Goal: Task Accomplishment & Management: Use online tool/utility

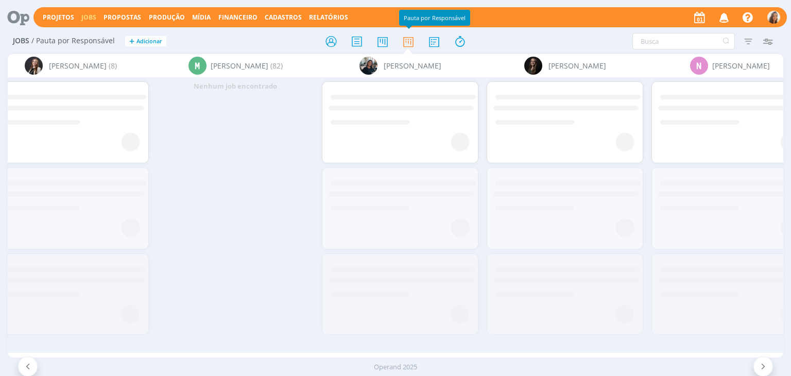
scroll to position [0, 3202]
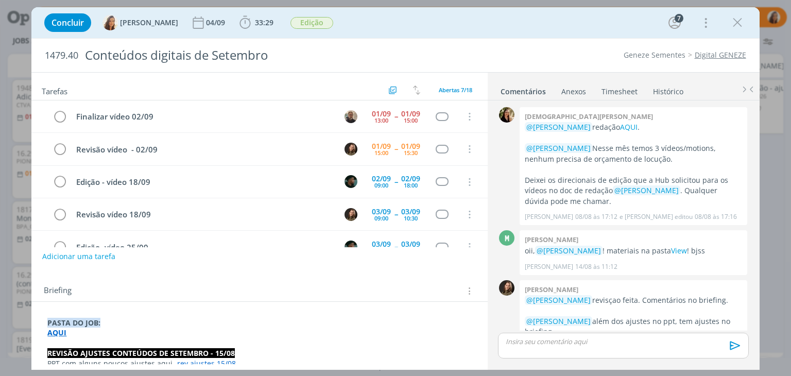
scroll to position [397, 0]
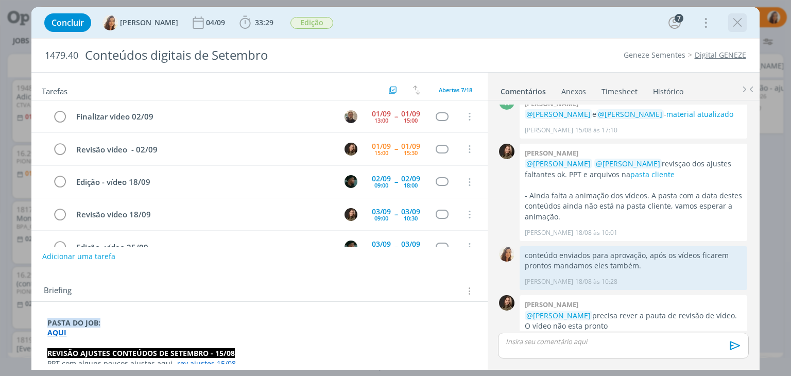
click at [738, 27] on icon "dialog" at bounding box center [737, 22] width 15 height 15
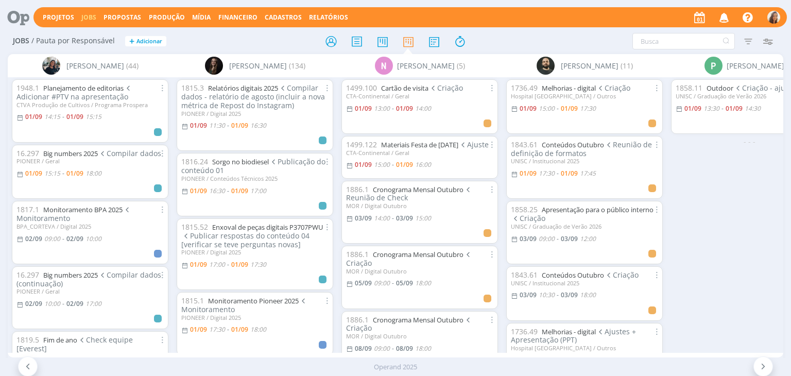
click at [89, 17] on link "Jobs" at bounding box center [88, 17] width 15 height 9
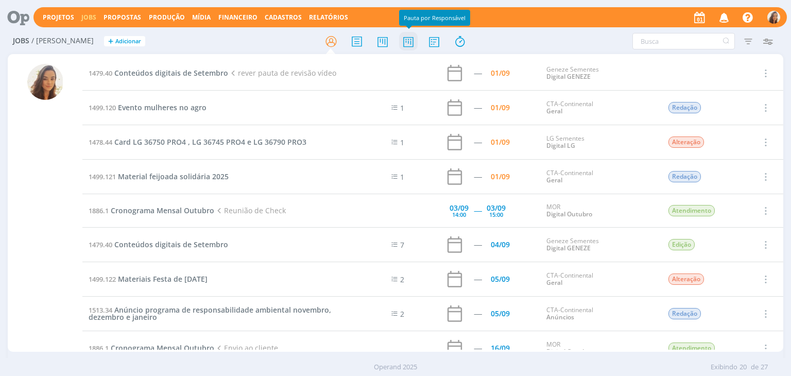
click at [406, 42] on icon at bounding box center [408, 41] width 19 height 20
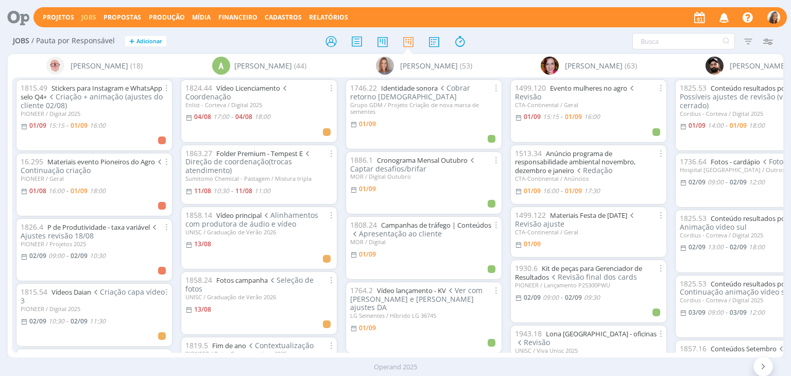
click at [19, 12] on icon at bounding box center [14, 17] width 21 height 20
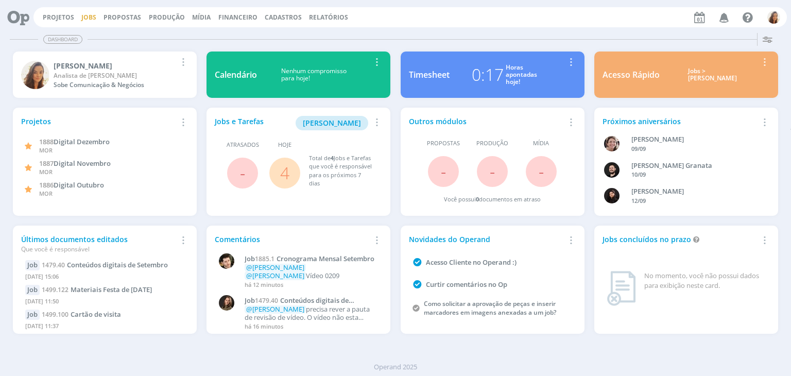
click at [87, 17] on link "Jobs" at bounding box center [88, 17] width 15 height 9
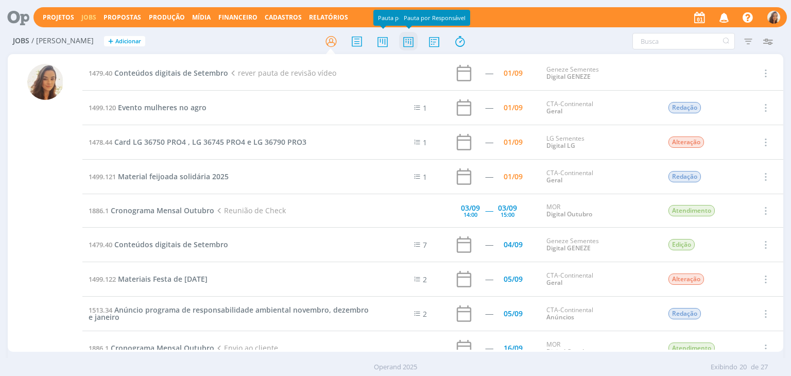
click at [405, 38] on icon at bounding box center [408, 41] width 19 height 20
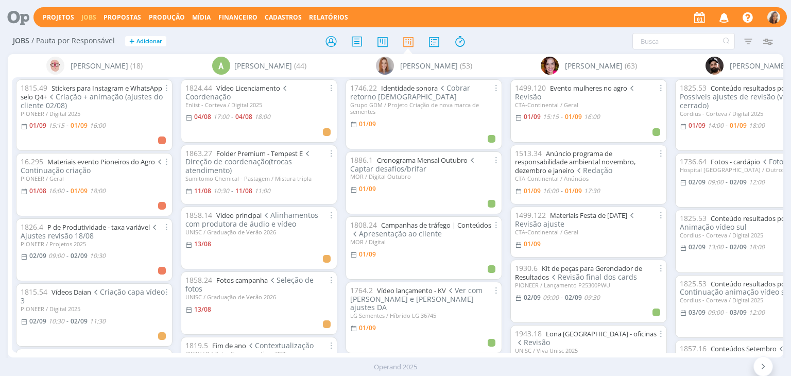
click at [92, 16] on link "Jobs" at bounding box center [88, 17] width 15 height 9
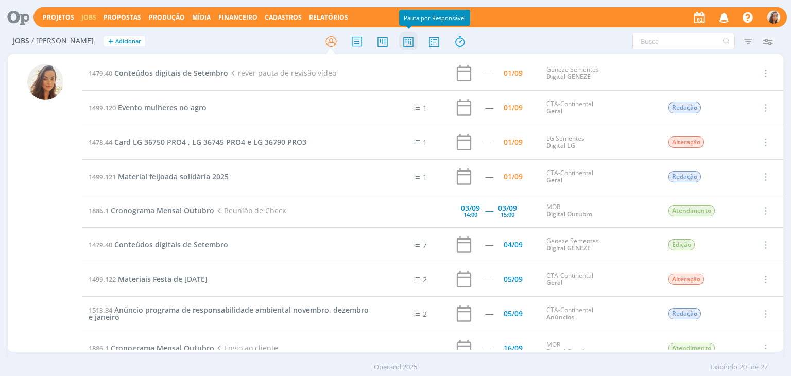
click at [404, 36] on icon at bounding box center [408, 41] width 19 height 20
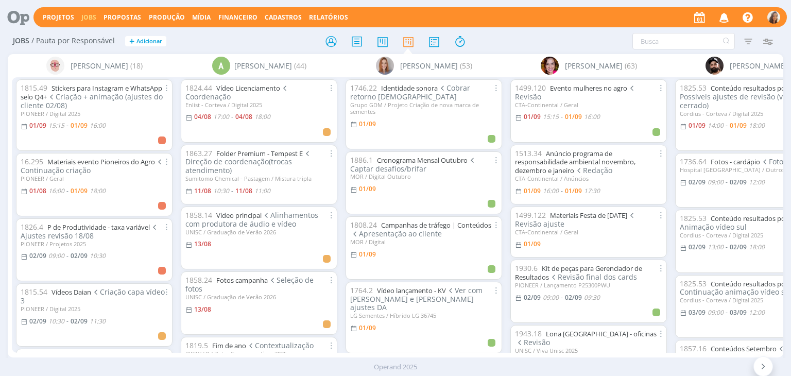
click at [25, 16] on icon at bounding box center [14, 17] width 21 height 20
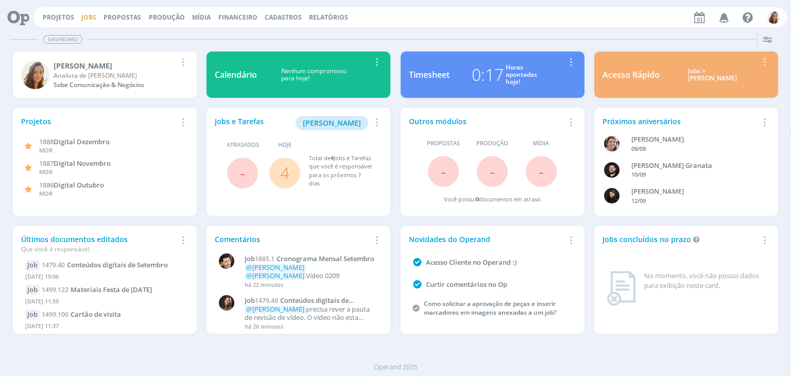
click at [87, 20] on link "Jobs" at bounding box center [88, 17] width 15 height 9
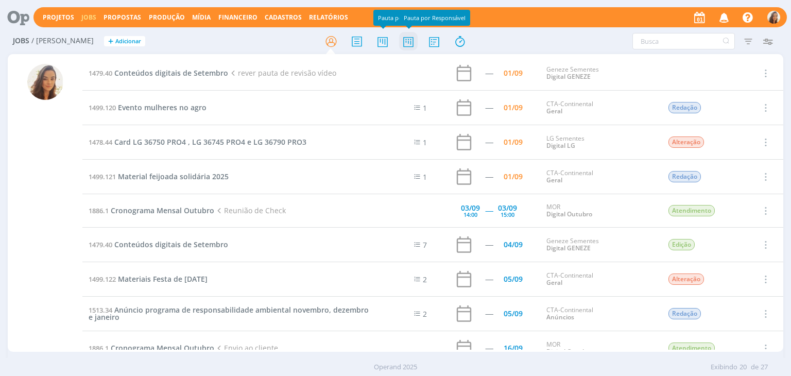
click at [413, 40] on icon at bounding box center [408, 41] width 19 height 20
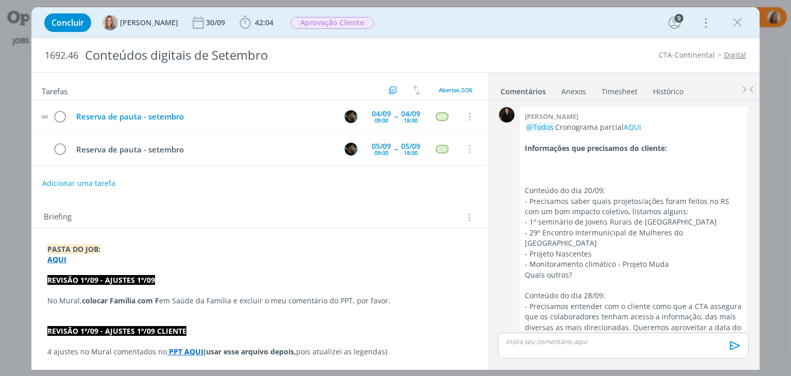
scroll to position [1919, 0]
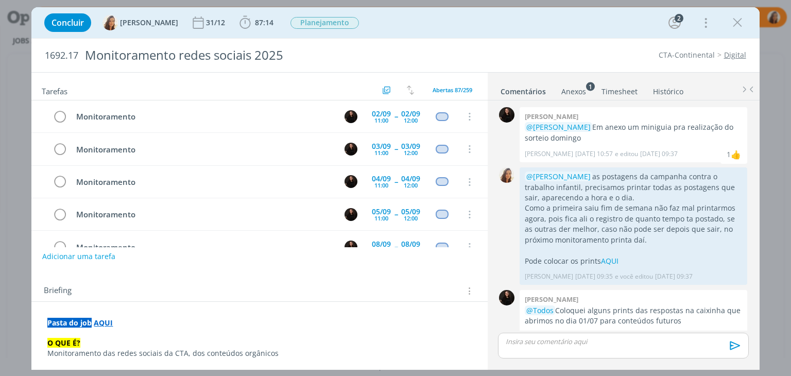
scroll to position [414, 0]
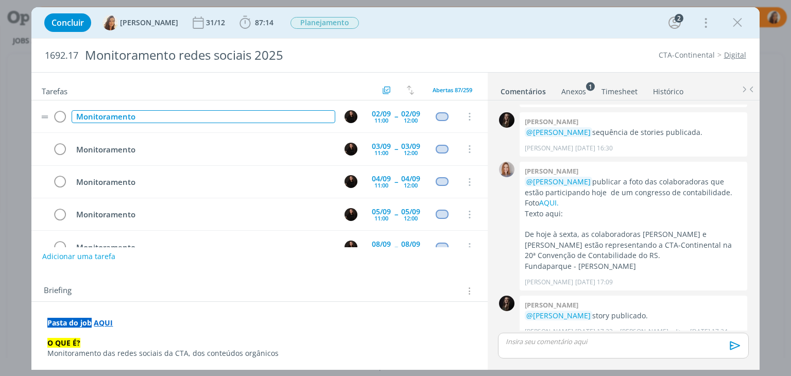
click at [229, 118] on div "Monitoramento" at bounding box center [203, 116] width 263 height 13
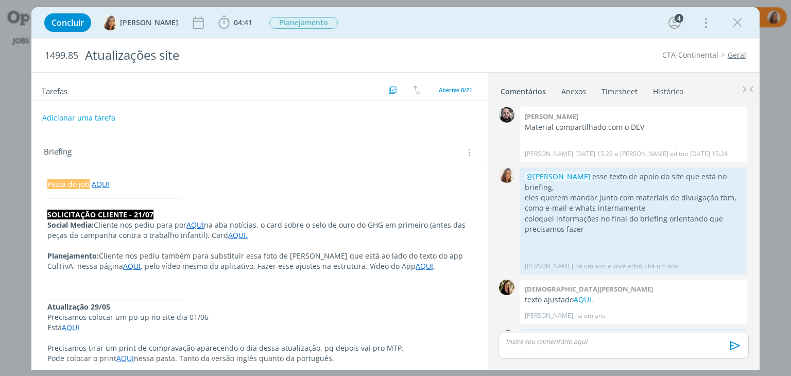
scroll to position [384, 0]
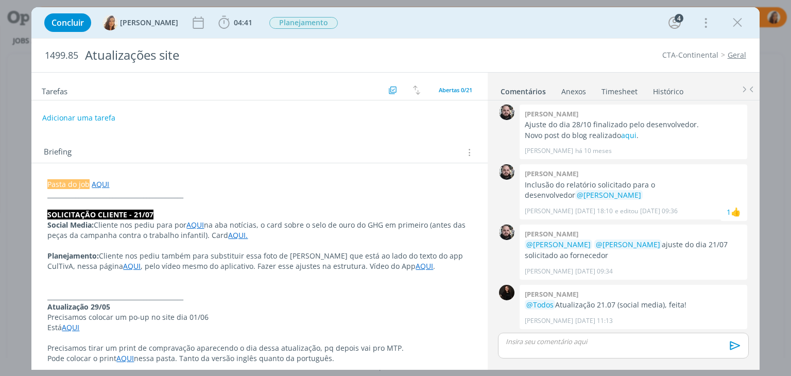
click at [165, 192] on p "____________________________________________" at bounding box center [259, 194] width 424 height 10
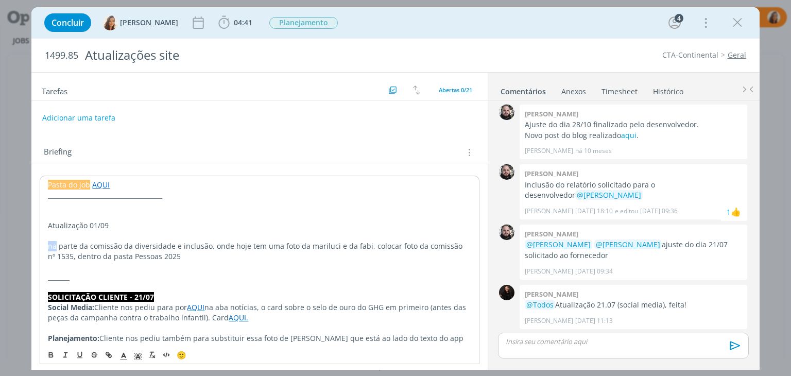
drag, startPoint x: 57, startPoint y: 243, endPoint x: 40, endPoint y: 244, distance: 17.0
click at [209, 243] on p "Na parte da comissão da diversidade e inclusão, onde hoje tem uma foto da maril…" at bounding box center [259, 251] width 423 height 21
click at [145, 254] on p "Onde hoje tem uma foto da mariluci e da fabi, colocar foto da comissão nº 1535,…" at bounding box center [259, 256] width 423 height 10
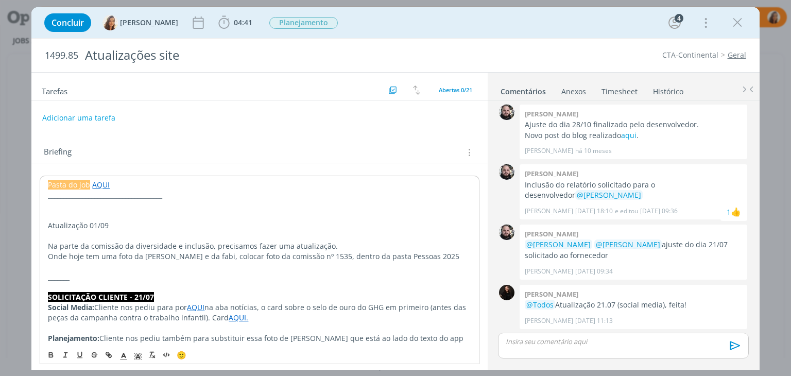
click at [191, 255] on p "Onde hoje tem uma foto da Mariluci e da fabi, colocar foto da comissão nº 1535,…" at bounding box center [259, 256] width 423 height 10
click at [430, 252] on p "Onde hoje tem uma foto da Mariluci e da Babi, colocar foto da comissão nº 1535,…" at bounding box center [259, 256] width 424 height 10
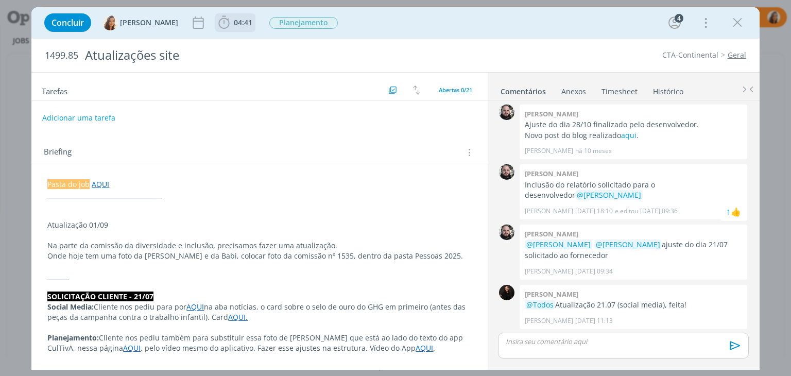
click at [218, 21] on icon "dialog" at bounding box center [223, 22] width 15 height 15
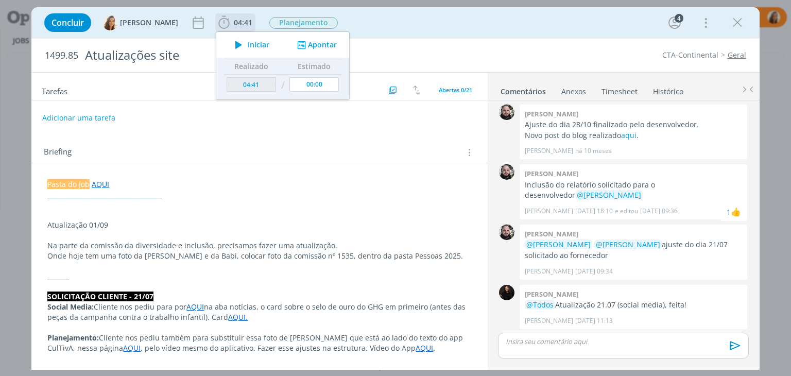
click at [231, 44] on icon "dialog" at bounding box center [239, 44] width 18 height 13
click at [202, 253] on p "Onde hoje tem uma foto da Mariluci e da Babi, colocar foto da comissão nº 1535,…" at bounding box center [259, 256] width 424 height 10
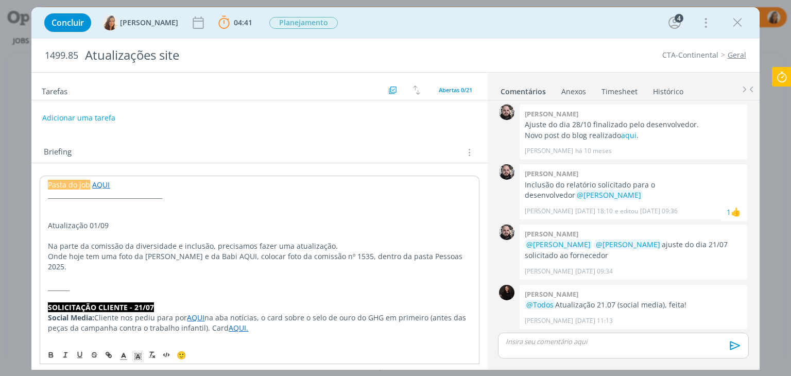
click at [212, 254] on p "Onde hoje tem uma foto da Mariluci e da Babi AQUI, colocar foto da comissão nº …" at bounding box center [259, 261] width 423 height 21
click at [108, 357] on icon "dialog" at bounding box center [109, 355] width 8 height 8
paste input "https://www.cta.com.br/pt/responsabilidade-social/"
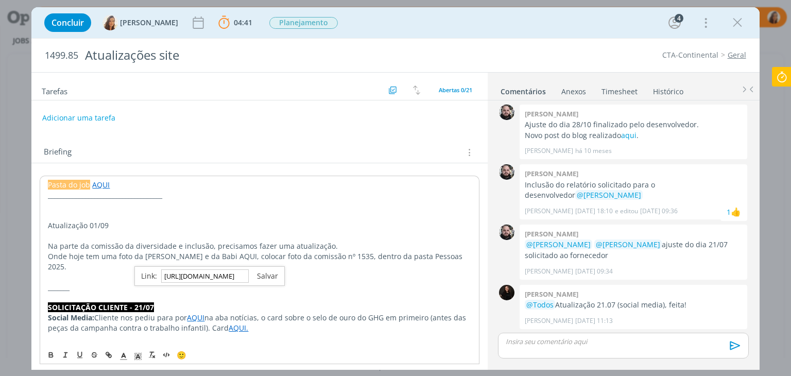
click at [262, 275] on link "dialog" at bounding box center [263, 276] width 29 height 10
click at [273, 282] on p "_______" at bounding box center [259, 287] width 423 height 10
click at [330, 252] on p "Onde hoje tem uma foto da Mariluci e da Babi AQUI , colocar foto da comissão nº…" at bounding box center [259, 261] width 424 height 21
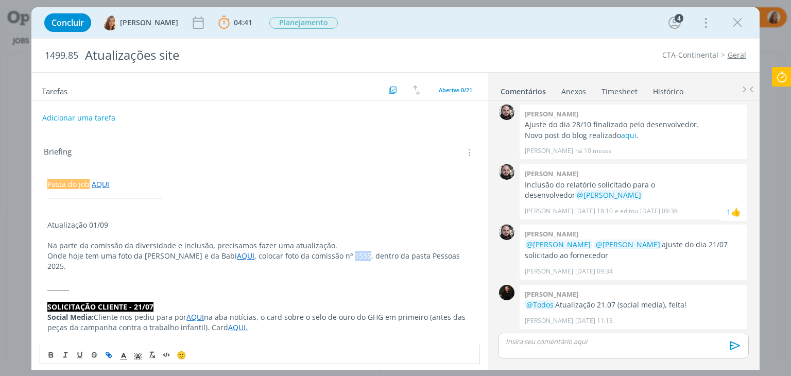
click at [105, 352] on icon "dialog" at bounding box center [109, 355] width 8 height 8
paste input "https://drive.google.com/drive/folders/1o2pgSEpZ3QpuIdH5lIlbwNNpKiTZ0eDY"
type input "https://drive.google.com/drive/folders/1o2pgSEpZ3QpuIdH5lIlbwNNpKiTZ0eDY"
click at [391, 273] on link "dialog" at bounding box center [382, 275] width 29 height 10
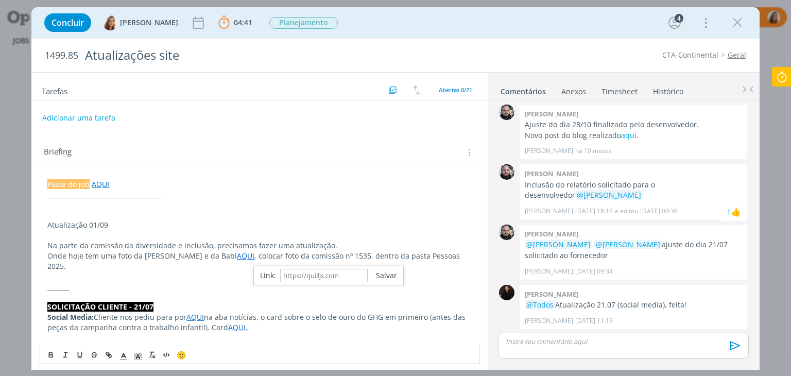
scroll to position [0, 0]
click at [379, 234] on p "dialog" at bounding box center [259, 235] width 424 height 10
click at [107, 114] on button "Adicionar uma tarefa" at bounding box center [78, 118] width 73 height 18
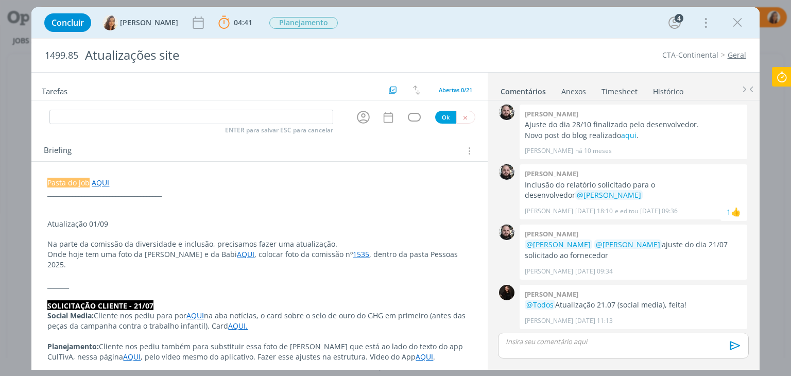
click at [85, 221] on p "Atualização 01/09" at bounding box center [259, 224] width 424 height 10
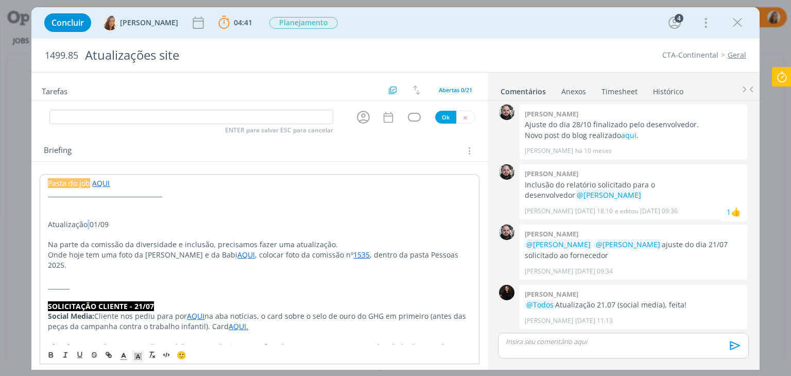
click at [85, 221] on p "Atualização 01/09" at bounding box center [259, 224] width 423 height 10
click at [52, 351] on icon "dialog" at bounding box center [51, 355] width 8 height 8
click at [115, 116] on input "dialog" at bounding box center [191, 117] width 284 height 14
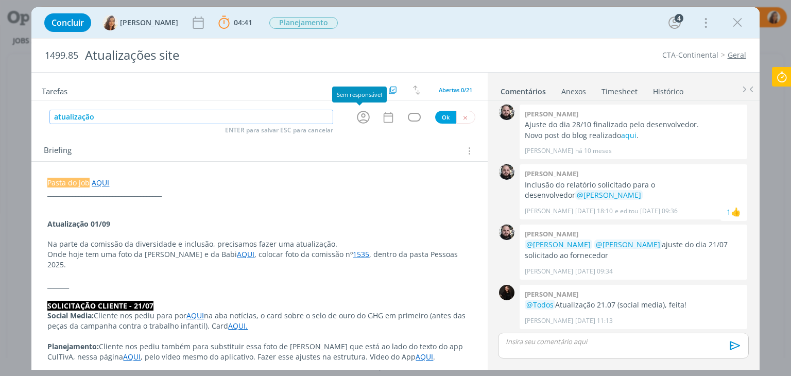
click at [360, 117] on icon "dialog" at bounding box center [363, 117] width 16 height 16
type input "atualização"
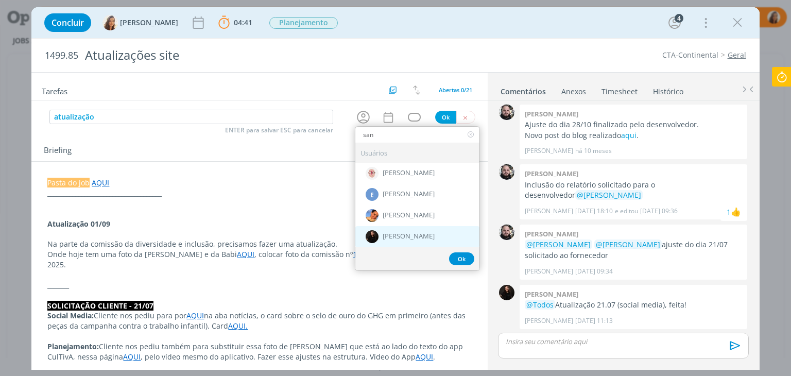
type input "san"
click at [415, 237] on span "[PERSON_NAME]" at bounding box center [409, 237] width 52 height 8
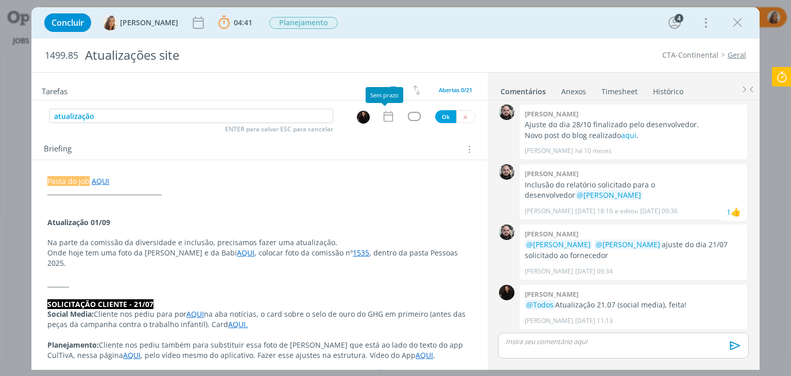
click at [382, 112] on icon "dialog" at bounding box center [388, 116] width 13 height 13
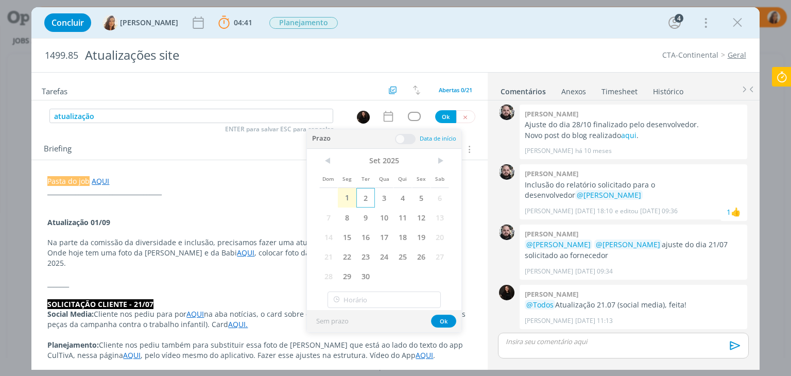
click at [373, 197] on span "2" at bounding box center [365, 198] width 19 height 20
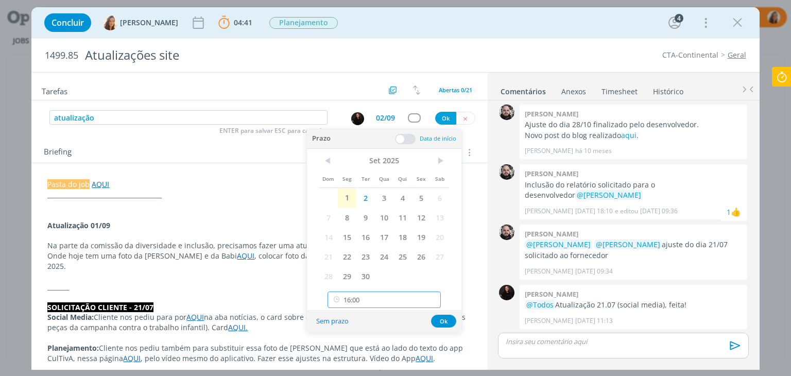
click at [370, 295] on input "16:00" at bounding box center [383, 299] width 113 height 16
click at [367, 262] on div "11:00" at bounding box center [385, 262] width 115 height 19
type input "11:00"
click at [201, 124] on div "atualização ENTER para salvar ESC para cancelar" at bounding box center [188, 117] width 278 height 15
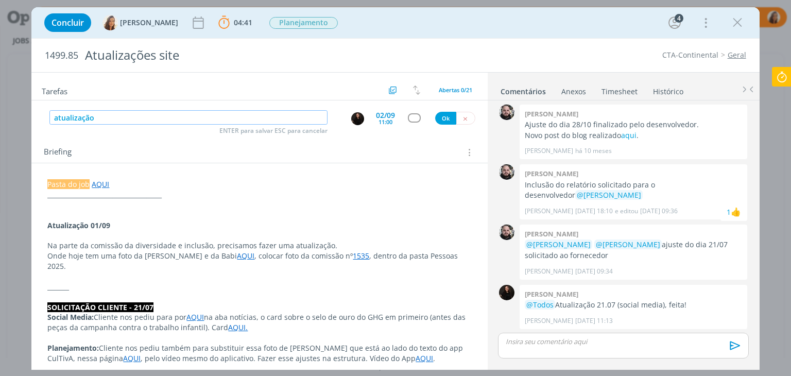
click at [187, 121] on input "atualização" at bounding box center [188, 117] width 278 height 14
type input "atualização (briefing 01/09)"
click at [133, 146] on div "Briefing Briefings Predefinidos Versões do Briefing Ver Briefing do Projeto" at bounding box center [261, 152] width 434 height 13
click at [440, 120] on button "Ok" at bounding box center [445, 118] width 21 height 13
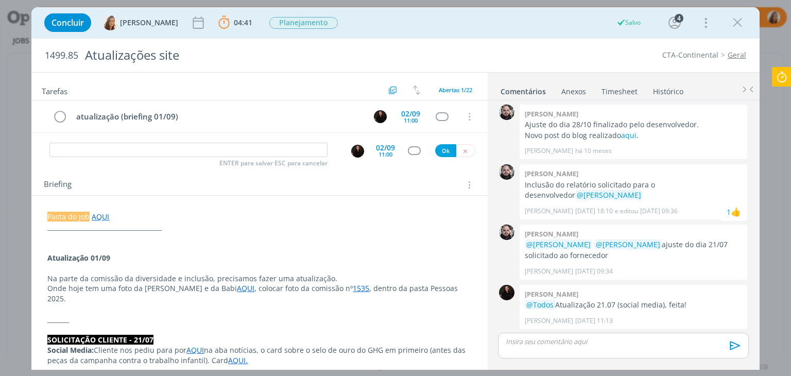
click at [787, 77] on icon at bounding box center [781, 77] width 19 height 20
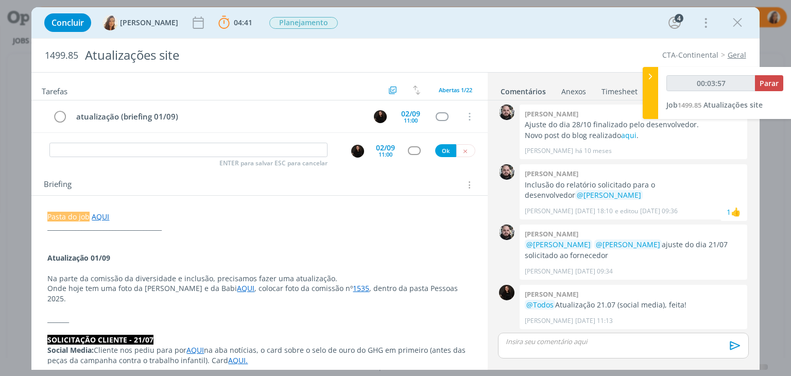
type input "00:03:58"
click at [768, 85] on span "Parar" at bounding box center [768, 83] width 19 height 10
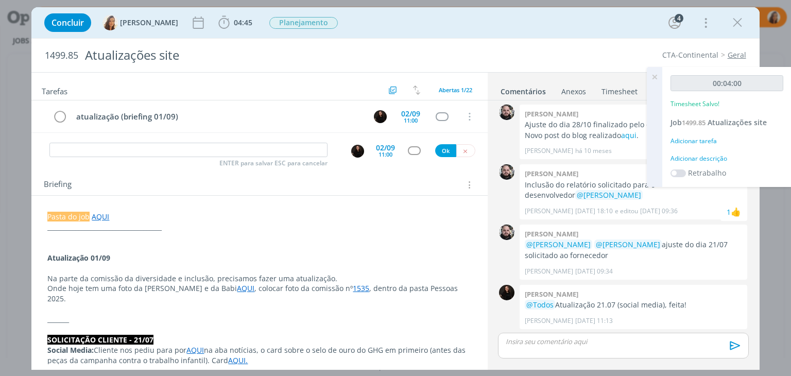
click at [697, 158] on div "Adicionar descrição" at bounding box center [726, 158] width 113 height 9
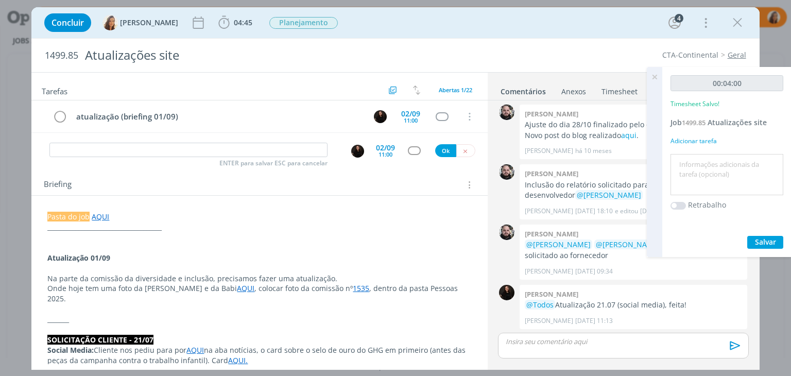
click at [703, 169] on textarea at bounding box center [727, 175] width 108 height 37
type textarea "pautar atualização"
click at [761, 237] on span "Salvar" at bounding box center [765, 242] width 21 height 10
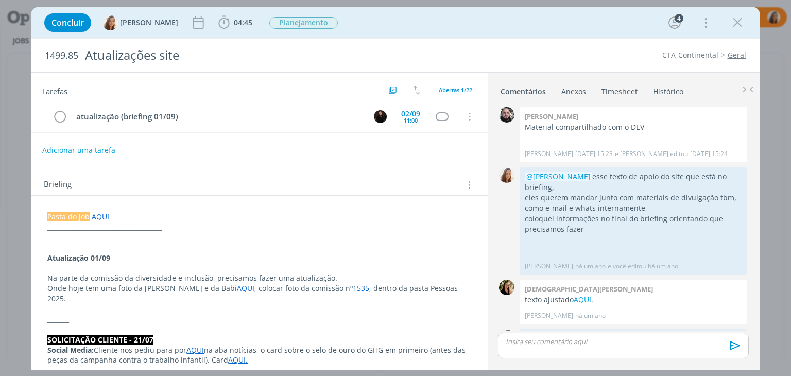
scroll to position [384, 0]
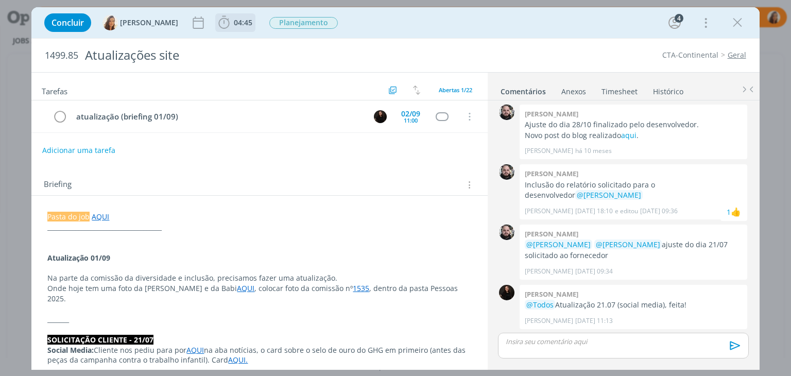
click at [236, 29] on span "04:45" at bounding box center [235, 22] width 38 height 15
